Goal: Transaction & Acquisition: Purchase product/service

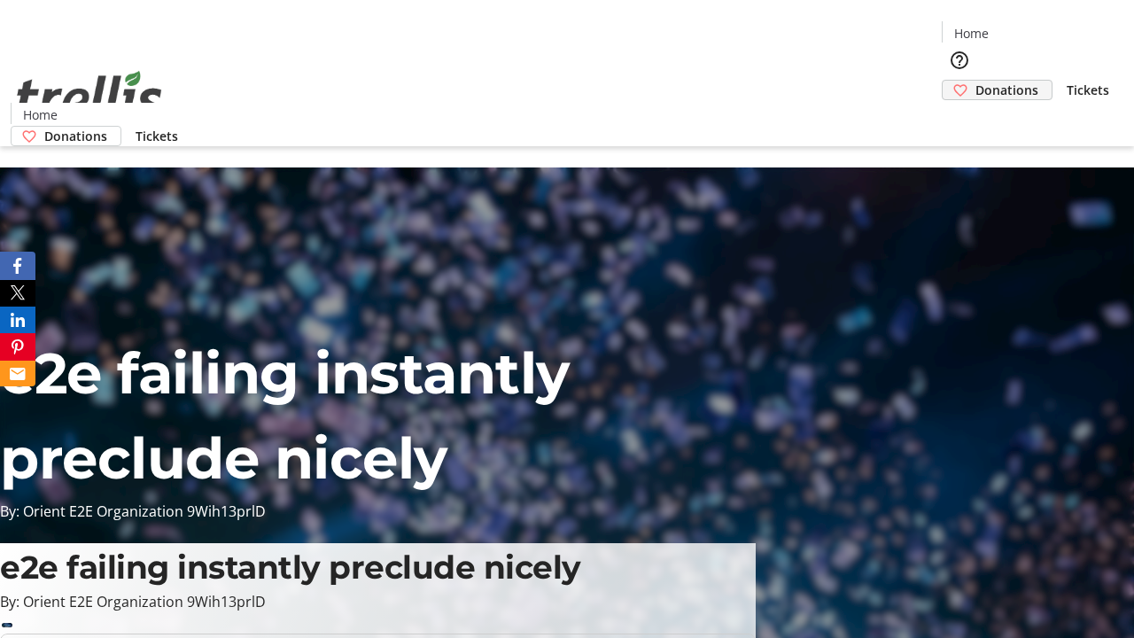
click at [976, 81] on span "Donations" at bounding box center [1007, 90] width 63 height 19
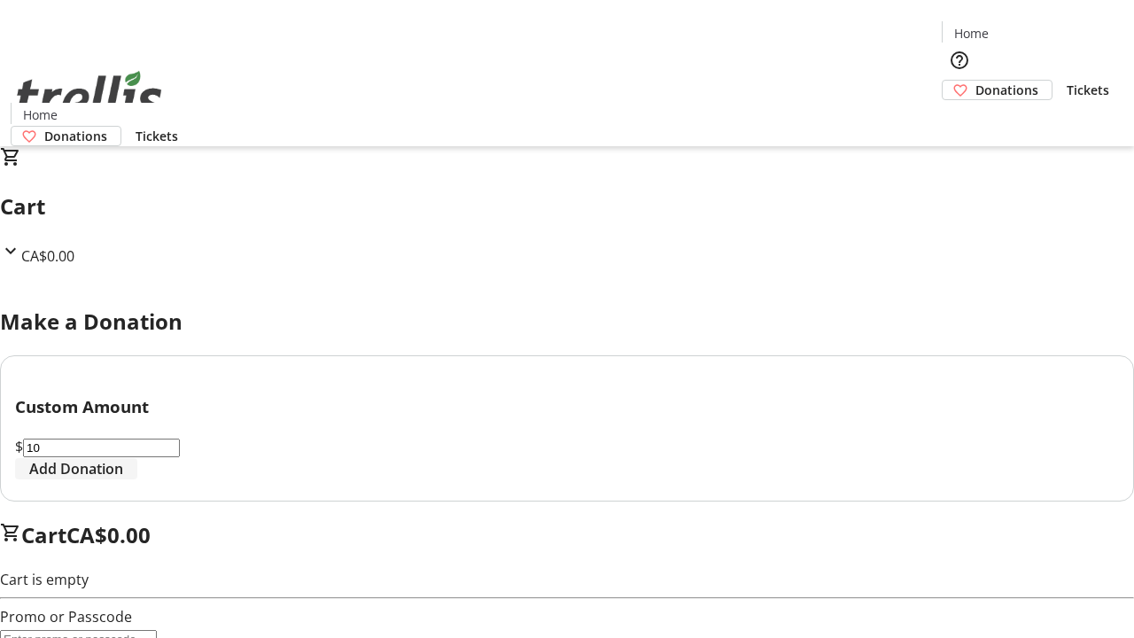
click at [123, 479] on span "Add Donation" at bounding box center [76, 468] width 94 height 21
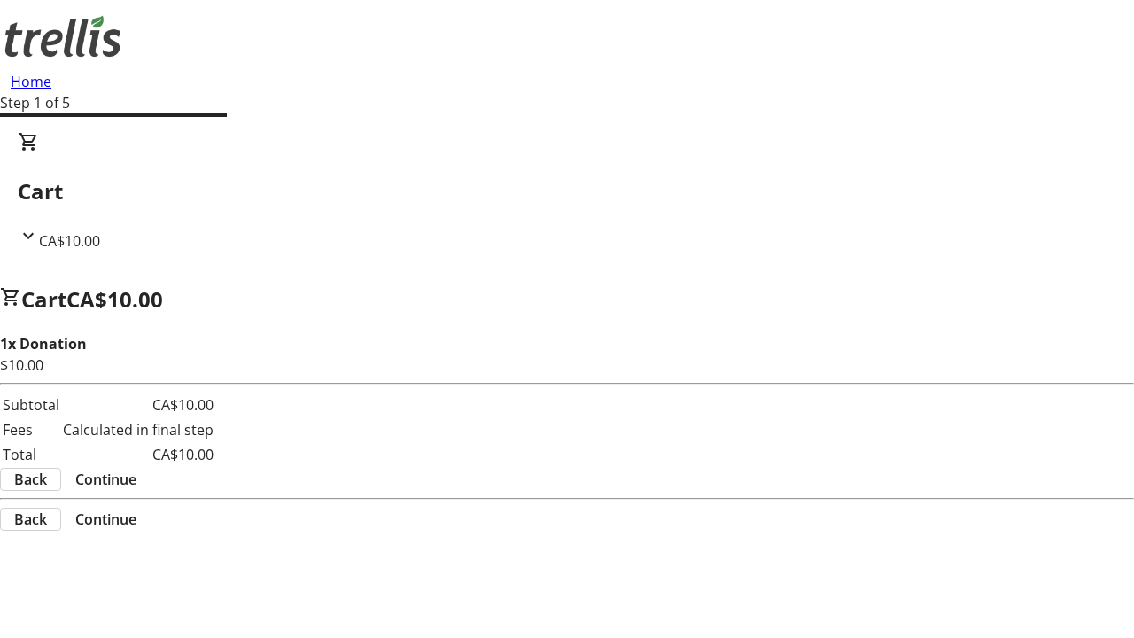
select select "CA"
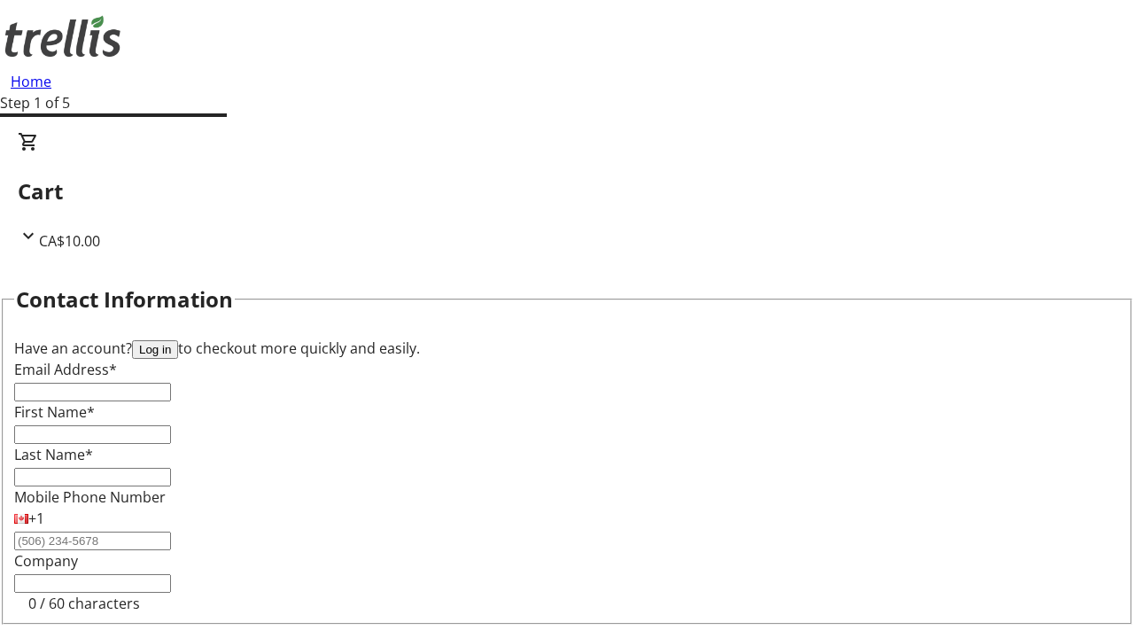
click at [178, 340] on button "Log in" at bounding box center [155, 349] width 46 height 19
